Goal: Information Seeking & Learning: Learn about a topic

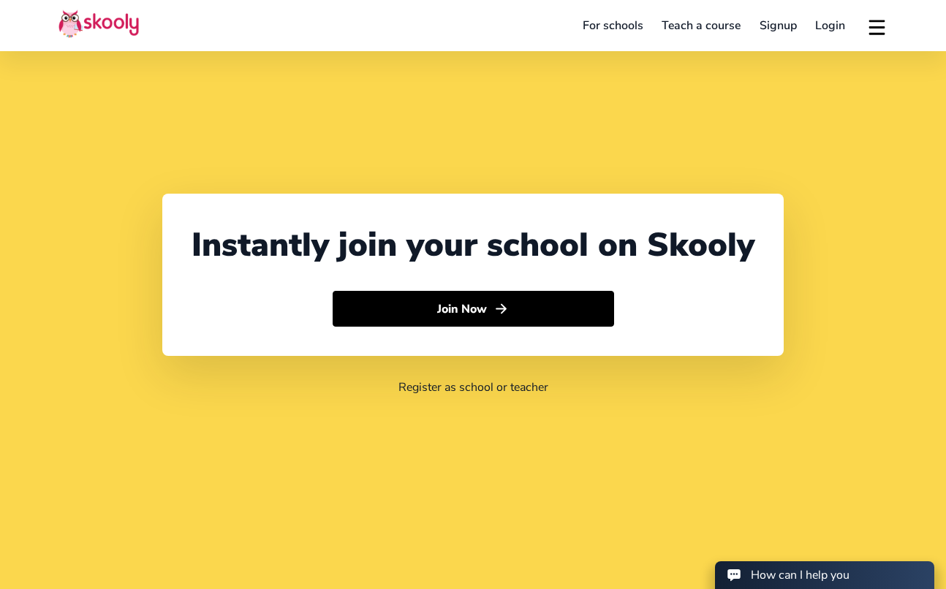
select select "65"
select select "[GEOGRAPHIC_DATA]"
select select "[GEOGRAPHIC_DATA]/[GEOGRAPHIC_DATA]"
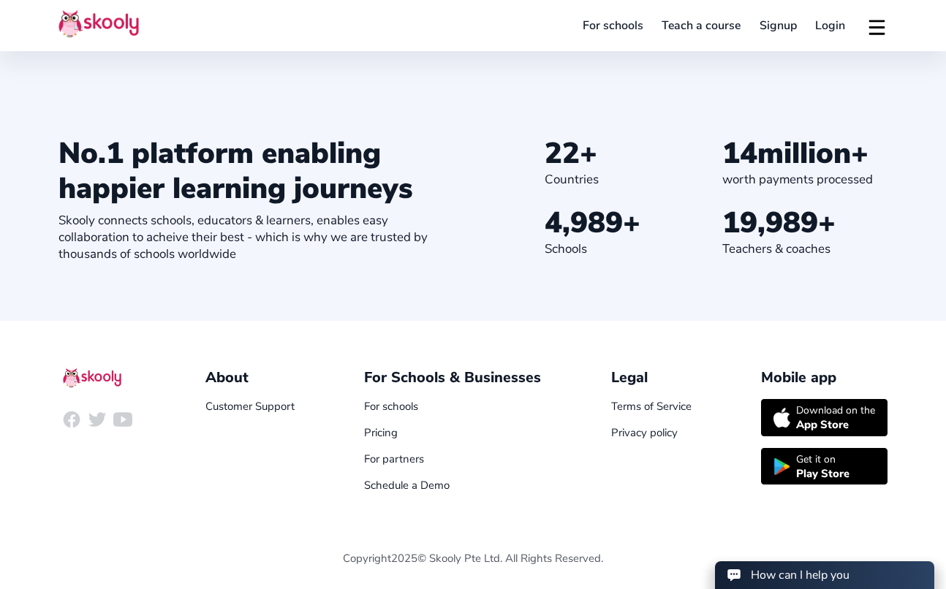
scroll to position [1659, 0]
click at [617, 434] on link "Privacy policy" at bounding box center [644, 433] width 67 height 15
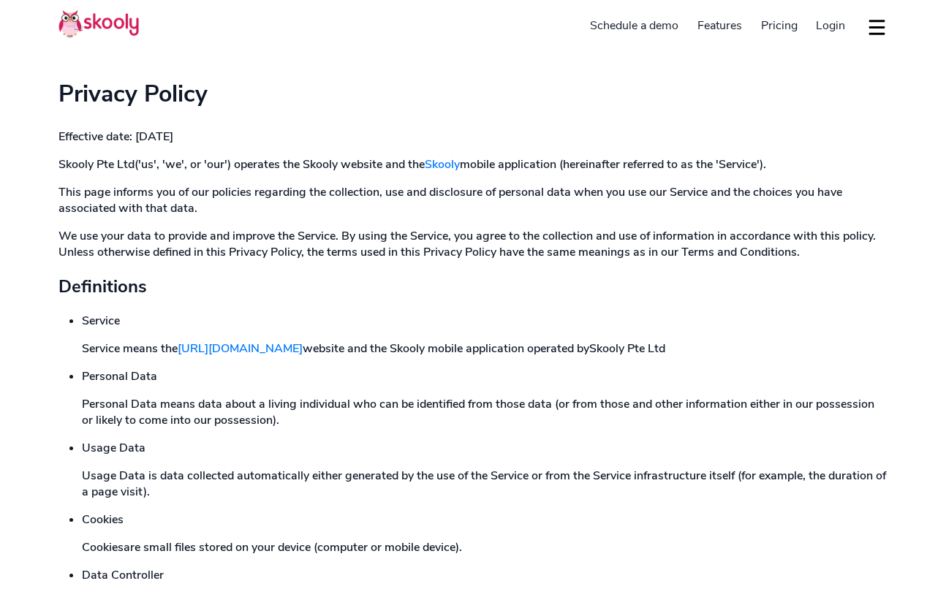
select select "en"
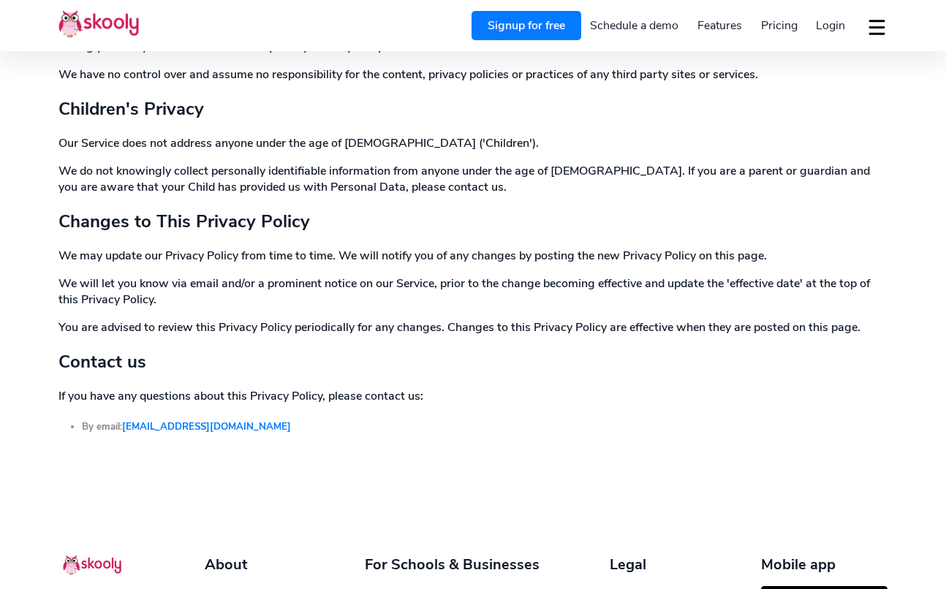
scroll to position [4579, 0]
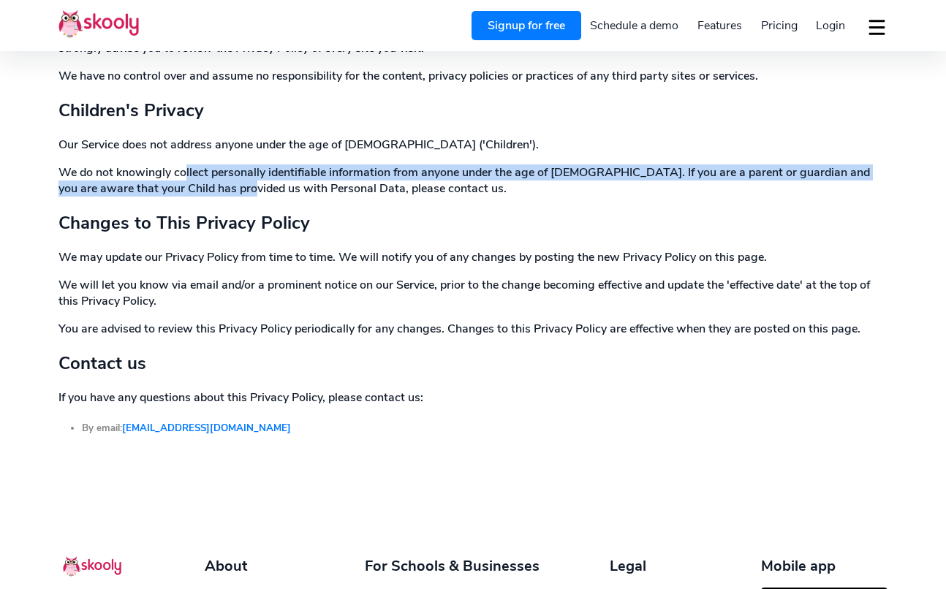
drag, startPoint x: 185, startPoint y: 204, endPoint x: 213, endPoint y: 213, distance: 29.1
click at [213, 197] on p "We do not knowingly collect personally identifiable information from anyone und…" at bounding box center [472, 181] width 829 height 32
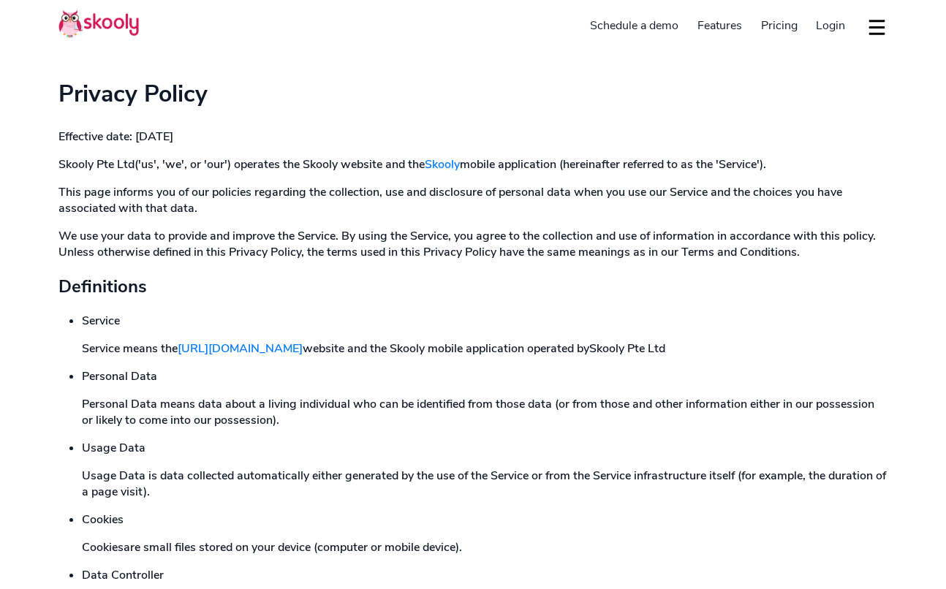
scroll to position [0, 0]
click at [113, 31] on img at bounding box center [98, 24] width 80 height 29
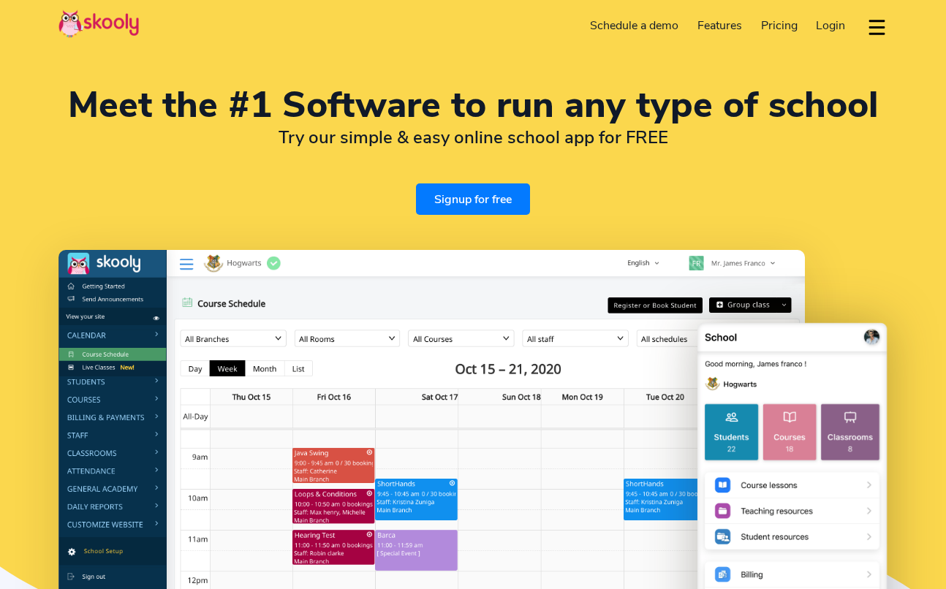
select select "en"
select select "65"
select select "Singapore"
select select "Asia/Singapore"
